Goal: Information Seeking & Learning: Learn about a topic

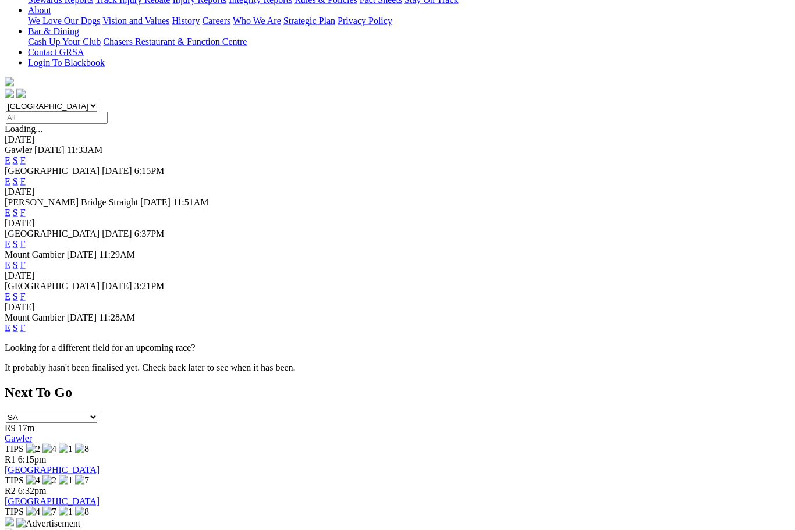
scroll to position [332, 0]
click at [26, 322] on link "F" at bounding box center [22, 327] width 5 height 10
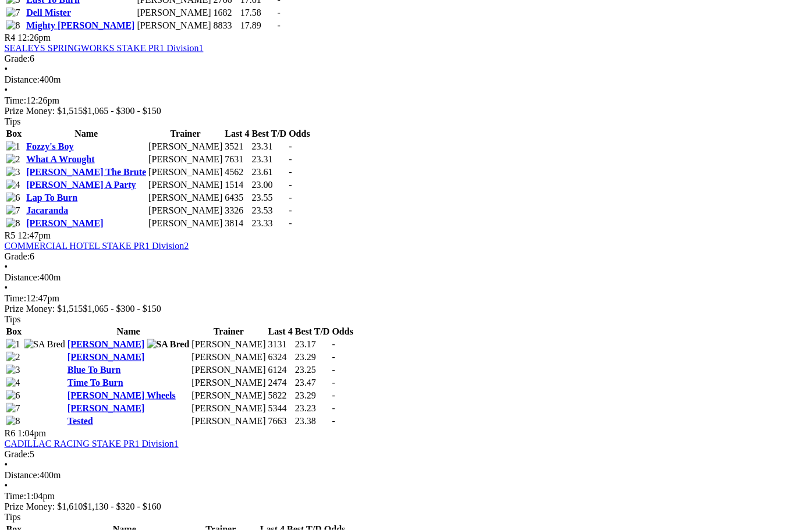
scroll to position [1177, 136]
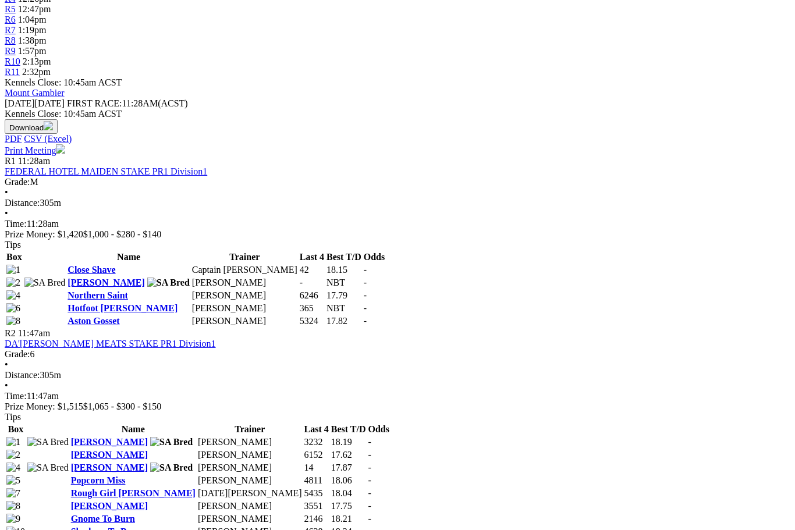
scroll to position [503, 68]
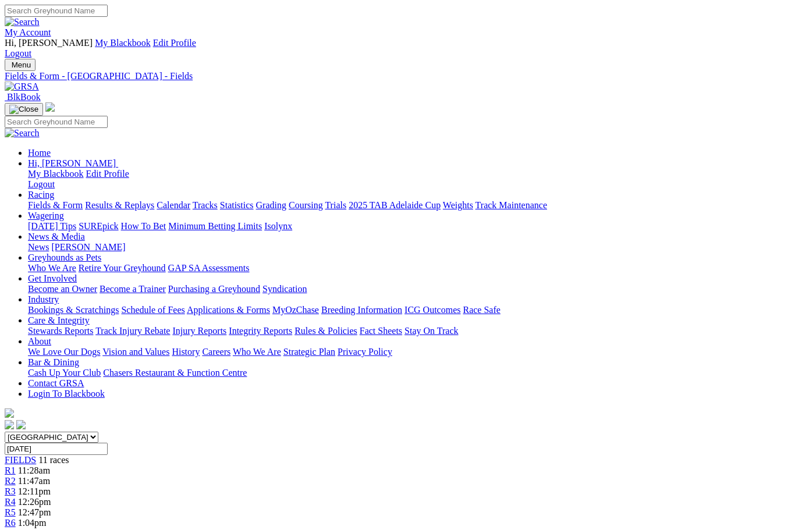
scroll to position [503, 68]
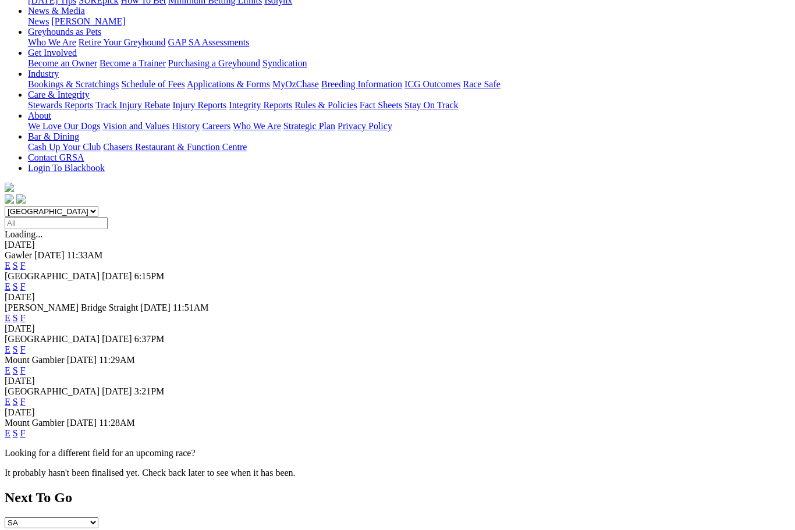
scroll to position [225, 0]
click at [26, 366] on link "F" at bounding box center [22, 371] width 5 height 10
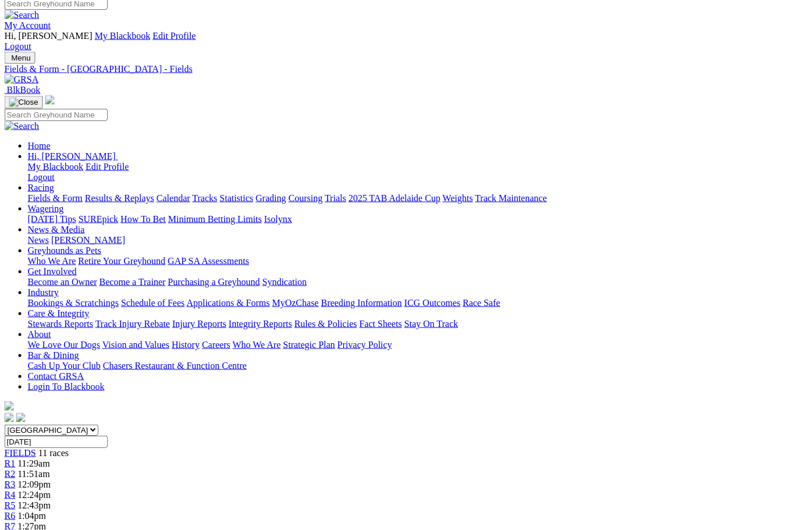
scroll to position [0, 113]
